Goal: Task Accomplishment & Management: Manage account settings

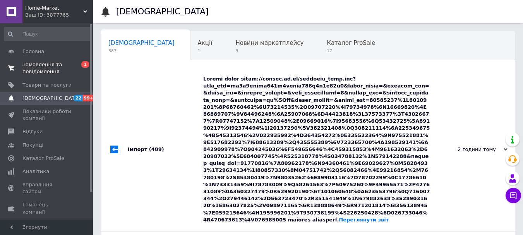
click at [53, 69] on span "Замовлення та повідомлення" at bounding box center [46, 68] width 49 height 14
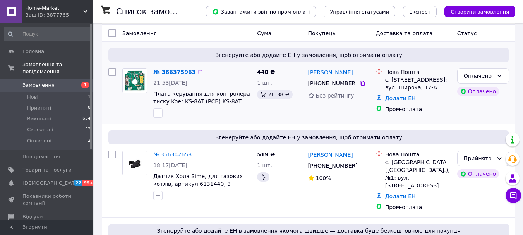
scroll to position [116, 0]
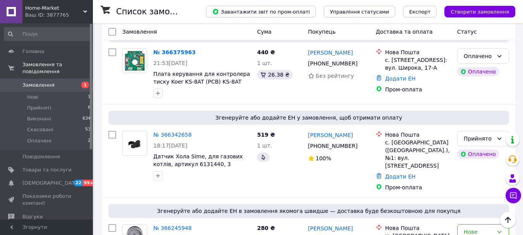
click at [173, 53] on link "№ 366375963" at bounding box center [174, 52] width 42 height 6
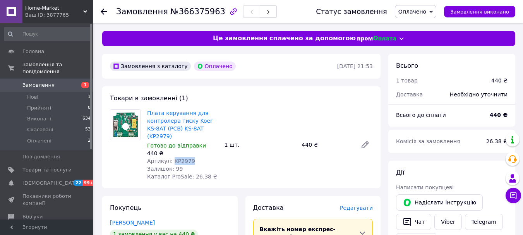
drag, startPoint x: 190, startPoint y: 153, endPoint x: 169, endPoint y: 153, distance: 21.7
click at [169, 157] on div "Артикул: KP2979" at bounding box center [182, 161] width 71 height 8
copy span "KP2979"
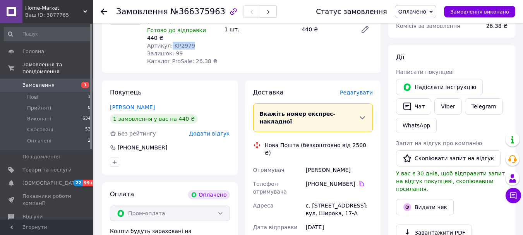
scroll to position [116, 0]
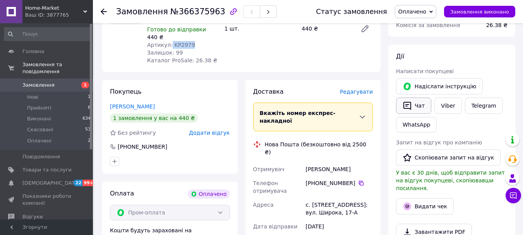
click at [417, 102] on button "Чат" at bounding box center [413, 105] width 35 height 16
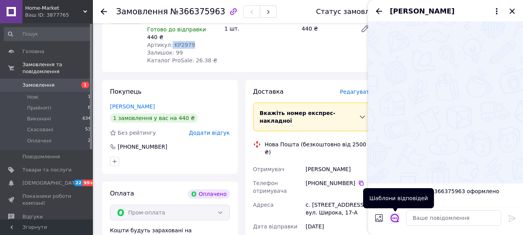
click at [393, 219] on icon "Відкрити шаблони відповідей" at bounding box center [394, 217] width 9 height 9
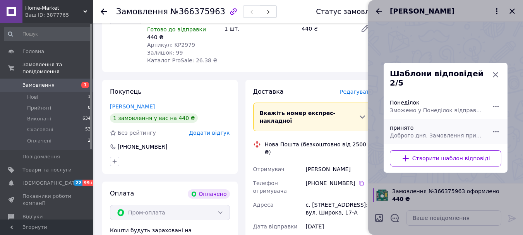
click at [410, 127] on div "принято Доброго дня. Замовлення прийнято! Передаю на склад-на відправку. Гарног…" at bounding box center [436, 132] width 101 height 22
type textarea "Доброго дня. Замовлення прийнято! Передаю на склад-на відправку. Гарного дня!"
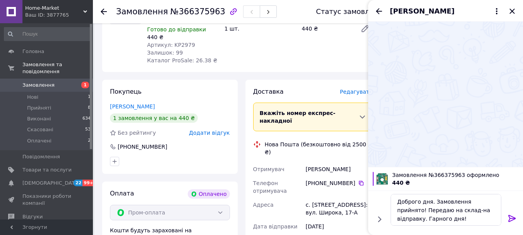
click at [513, 216] on icon at bounding box center [511, 218] width 7 height 7
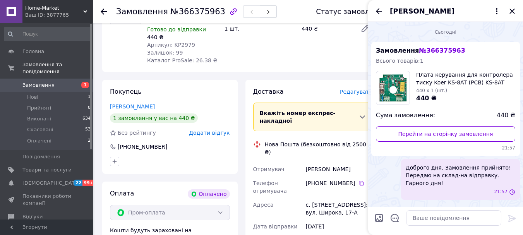
scroll to position [0, 0]
click at [513, 10] on icon "Закрити" at bounding box center [511, 11] width 5 height 5
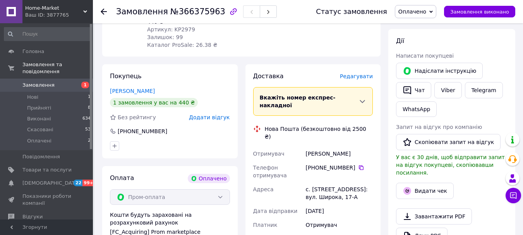
scroll to position [155, 0]
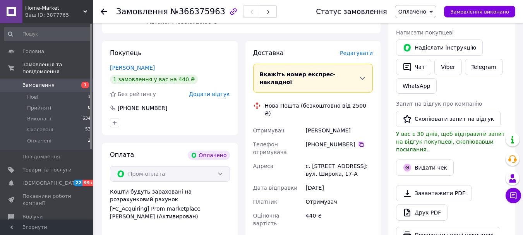
click at [358, 141] on icon at bounding box center [361, 144] width 6 height 6
click at [426, 9] on span "Оплачено" at bounding box center [412, 12] width 28 height 6
click at [418, 24] on li "Прийнято" at bounding box center [415, 27] width 41 height 12
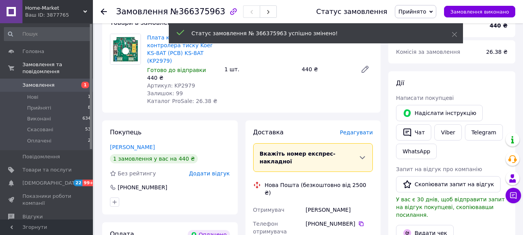
scroll to position [0, 0]
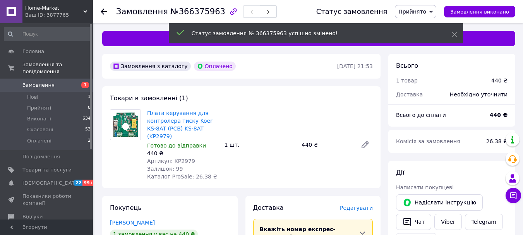
click at [63, 82] on span "Замовлення" at bounding box center [46, 85] width 49 height 7
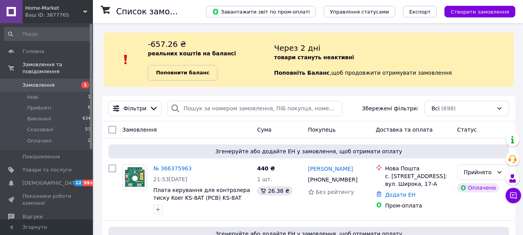
click at [189, 74] on b "Поповнити баланс" at bounding box center [182, 73] width 53 height 6
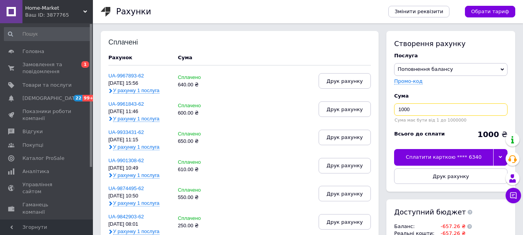
drag, startPoint x: 411, startPoint y: 112, endPoint x: 382, endPoint y: 117, distance: 29.4
click at [382, 118] on div "Створення рахунку Послуга Поповнення балансу Premium-дизайн Промо-код Cума 1000…" at bounding box center [448, 145] width 133 height 228
click at [499, 158] on icon at bounding box center [499, 156] width 3 height 3
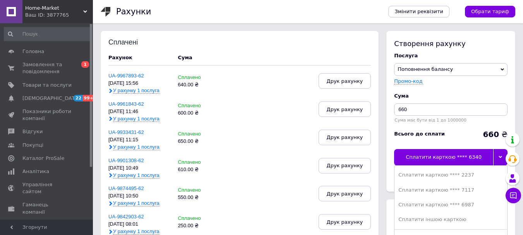
click at [458, 207] on div "Сплатити карткою **** 6987" at bounding box center [450, 204] width 105 height 7
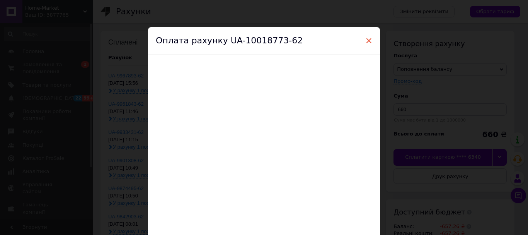
click at [369, 39] on span "×" at bounding box center [368, 40] width 7 height 13
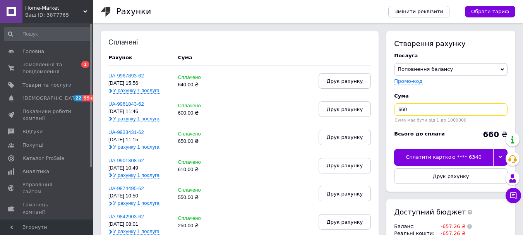
drag, startPoint x: 412, startPoint y: 109, endPoint x: 399, endPoint y: 110, distance: 13.6
click at [399, 110] on input "660" at bounding box center [450, 109] width 113 height 12
type input "500"
click at [499, 155] on div at bounding box center [500, 157] width 14 height 16
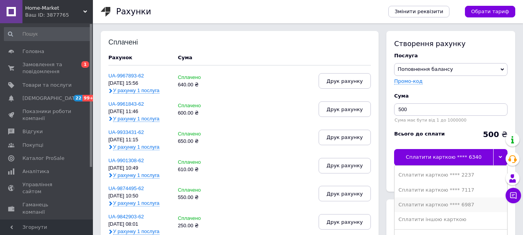
click at [453, 207] on div "Сплатити карткою **** 6987" at bounding box center [450, 204] width 105 height 7
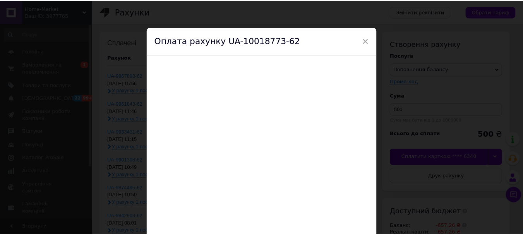
scroll to position [39, 0]
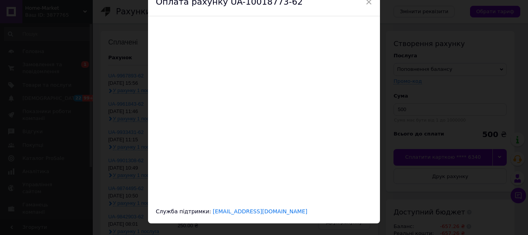
click at [370, 2] on span "×" at bounding box center [368, 1] width 7 height 13
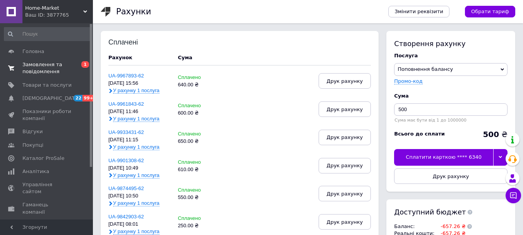
click at [39, 62] on span "Замовлення та повідомлення" at bounding box center [46, 68] width 49 height 14
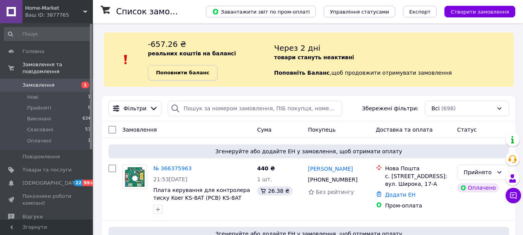
click at [196, 72] on b "Поповнити баланс" at bounding box center [182, 73] width 53 height 6
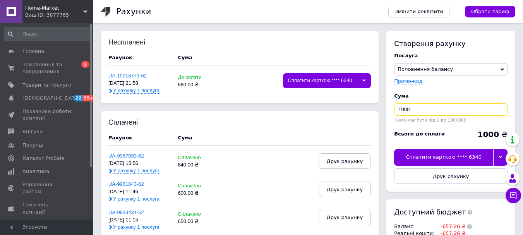
drag, startPoint x: 413, startPoint y: 109, endPoint x: 394, endPoint y: 109, distance: 19.7
click at [394, 109] on input "1000" at bounding box center [450, 109] width 113 height 12
type input "500"
click at [502, 155] on div at bounding box center [500, 157] width 14 height 16
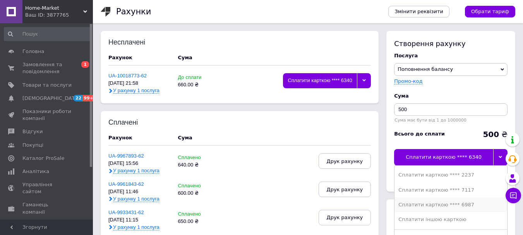
click at [448, 206] on div "Сплатити карткою **** 6987" at bounding box center [450, 204] width 105 height 7
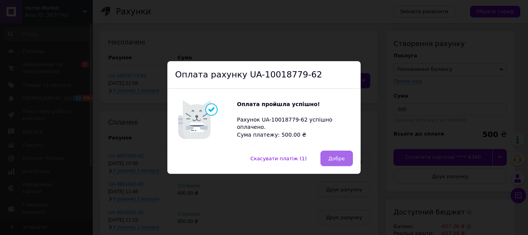
click at [331, 156] on span "Добре" at bounding box center [337, 158] width 16 height 6
